Goal: Information Seeking & Learning: Learn about a topic

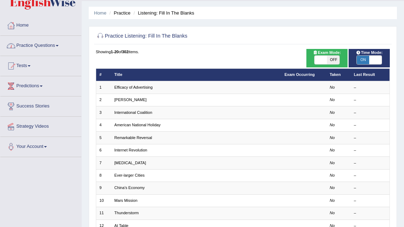
click at [55, 45] on link "Practice Questions" at bounding box center [40, 45] width 81 height 18
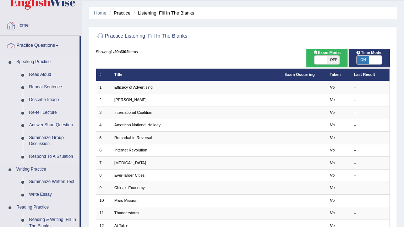
click at [6, 105] on li "Speaking Practice Read Aloud Repeat Sentence Describe Image Re-tell Lecture Ans…" at bounding box center [39, 110] width 79 height 108
click at [225, 50] on div "Showing 1-20 of 302 items." at bounding box center [243, 52] width 294 height 6
click at [229, 48] on div "Practice Listening: Fill In The Blanks Time Mode: ON OFF Exam Mode: ON OFF Show…" at bounding box center [243, 196] width 308 height 341
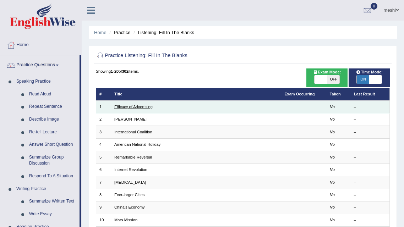
click at [128, 107] on link "Efficacy of Advertising" at bounding box center [133, 107] width 38 height 4
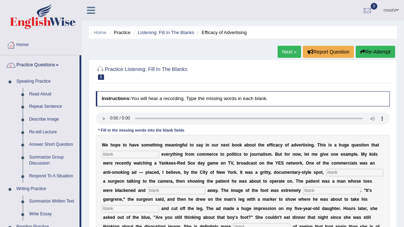
click at [121, 58] on div "Home Practice Listening: Fill In The Blanks Efficacy of Advertising Next » Repo…" at bounding box center [243, 177] width 322 height 355
click at [0, 175] on li "Speaking Practice Read Aloud Repeat Sentence Describe Image Re-tell Lecture Ans…" at bounding box center [39, 129] width 79 height 108
click at [203, 67] on h2 "Practice Listening: Fill In The Blanks 1 Efficacy of Advertising" at bounding box center [187, 72] width 182 height 15
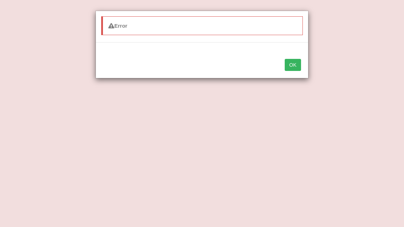
click at [297, 62] on button "OK" at bounding box center [293, 65] width 16 height 12
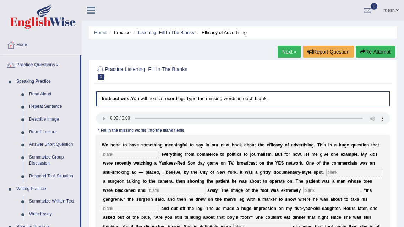
click at [217, 75] on h2 "Practice Listening: Fill In The Blanks 1 Efficacy of Advertising" at bounding box center [187, 72] width 182 height 15
click at [131, 46] on div "Home Practice Listening: Fill In The Blanks Efficacy of Advertising Next » Repo…" at bounding box center [243, 177] width 322 height 355
click at [1, 218] on li "Writing Practice Summarize Written Text Write Essay" at bounding box center [39, 202] width 79 height 38
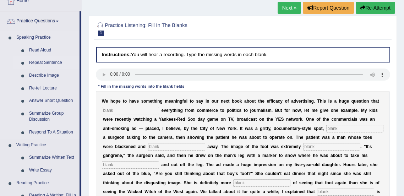
scroll to position [80, 0]
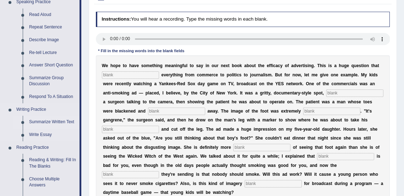
click at [59, 121] on link "Summarize Written Text" at bounding box center [53, 122] width 54 height 13
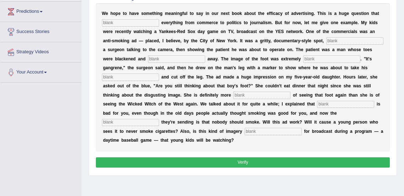
scroll to position [154, 0]
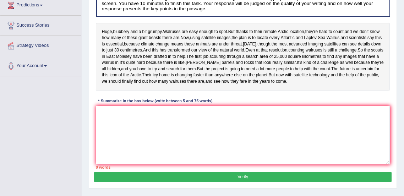
scroll to position [113, 0]
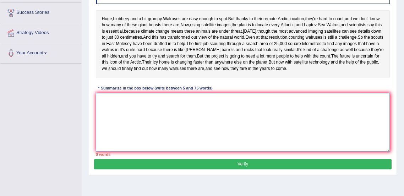
click at [127, 125] on textarea at bounding box center [243, 122] width 294 height 59
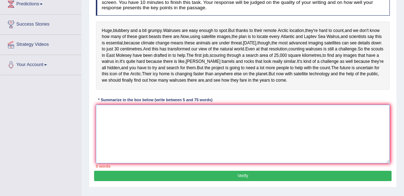
scroll to position [99, 0]
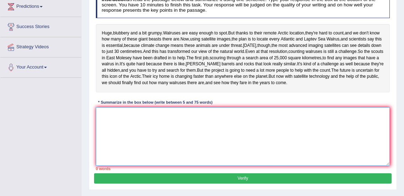
click at [116, 151] on textarea at bounding box center [243, 136] width 294 height 59
type textarea "w"
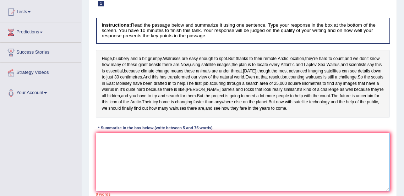
scroll to position [136, 0]
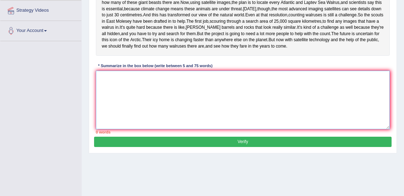
click at [172, 121] on textarea at bounding box center [243, 100] width 294 height 59
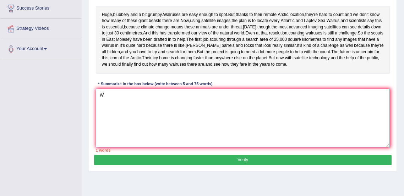
scroll to position [118, 0]
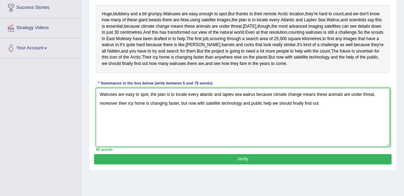
click at [355, 137] on textarea "Walruses are easy to spot, the plan is to locate every atlantic and laptev sea …" at bounding box center [243, 117] width 294 height 59
click at [134, 126] on textarea "Walruses are easy to spot, the plan is to locate every atlantic and laptev sea …" at bounding box center [243, 117] width 294 height 59
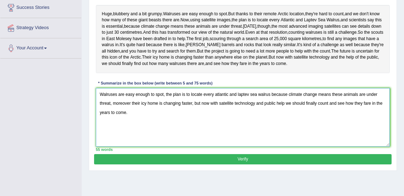
click at [162, 124] on textarea "Walruses are easy enough to spot, the plan is to locate every atlantic and lapt…" at bounding box center [243, 117] width 294 height 59
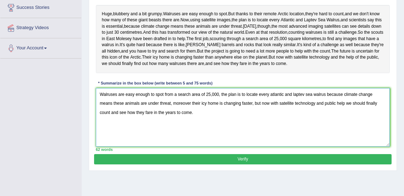
click at [217, 126] on textarea "Walruses are easy enough to spot from a search area of 25,000, the plan is to l…" at bounding box center [243, 117] width 294 height 59
click at [221, 147] on textarea "Walruses are easy enough to spot from a search area of 25,000 square kilometers…" at bounding box center [243, 117] width 294 height 59
type textarea "Walruses are easy enough to spot from a search area of 25,000 square kilometers…"
click at [235, 164] on button "Verify" at bounding box center [242, 159] width 297 height 10
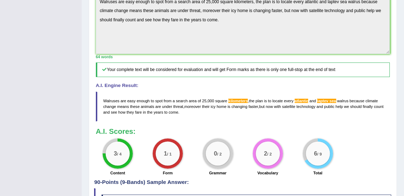
scroll to position [202, 0]
click at [328, 103] on span at bounding box center [328, 101] width 1 height 4
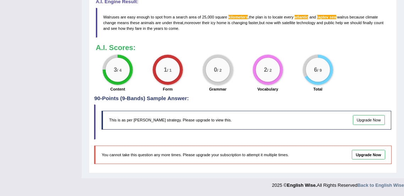
scroll to position [280, 0]
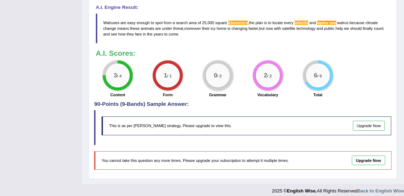
click at [114, 25] on span "Walruses" at bounding box center [111, 23] width 16 height 4
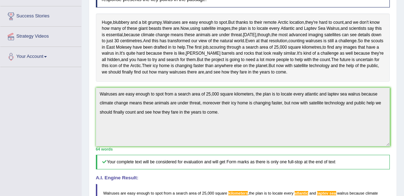
scroll to position [110, 0]
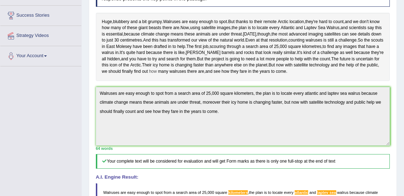
click at [149, 75] on span "how" at bounding box center [153, 72] width 8 height 6
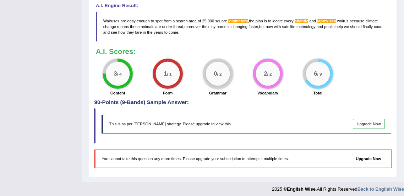
scroll to position [316, 0]
